Goal: Information Seeking & Learning: Understand process/instructions

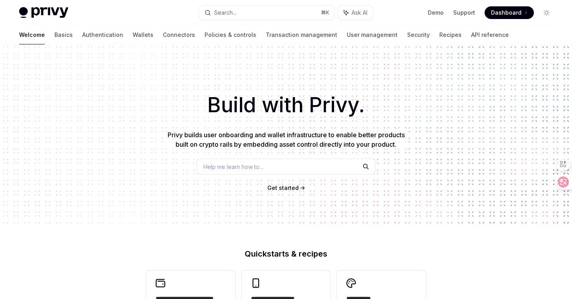
click at [258, 162] on div "Help me learn how to…" at bounding box center [286, 167] width 179 height 16
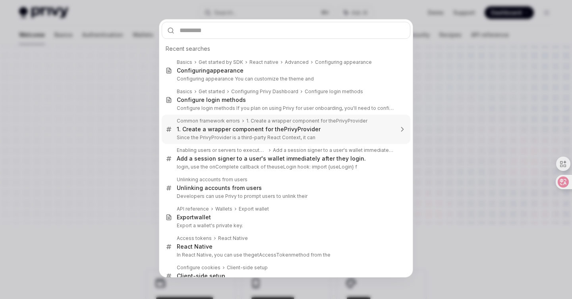
type input "**********"
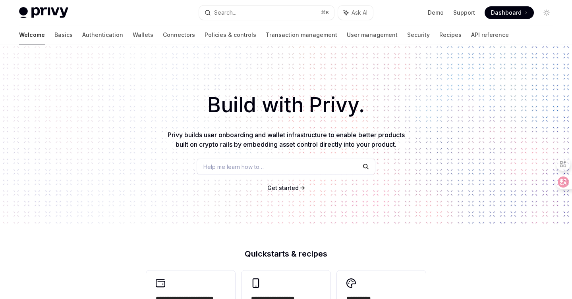
type textarea "*"
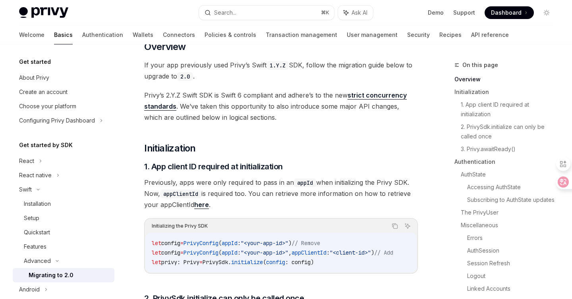
scroll to position [61, 0]
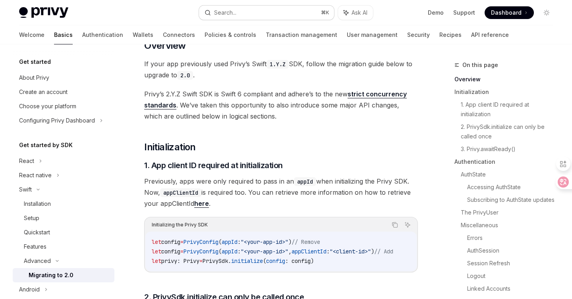
click at [249, 11] on button "Search... ⌘ K" at bounding box center [266, 13] width 135 height 14
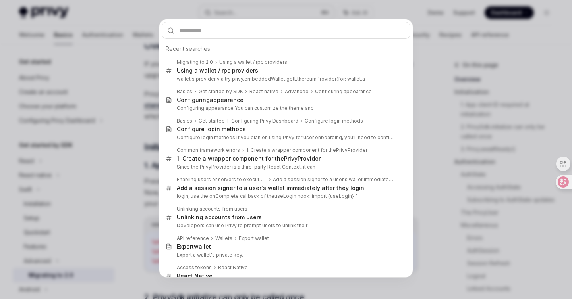
type input "**********"
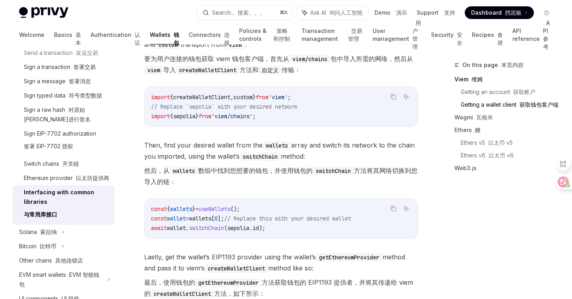
scroll to position [506, 0]
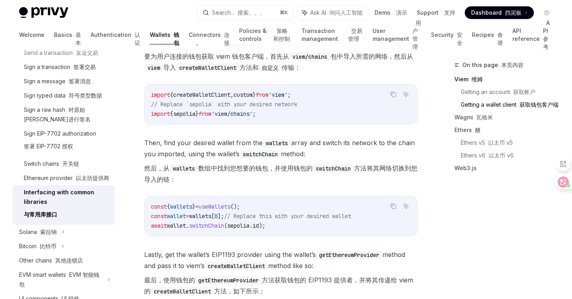
click at [218, 228] on span "switchChain" at bounding box center [206, 225] width 35 height 7
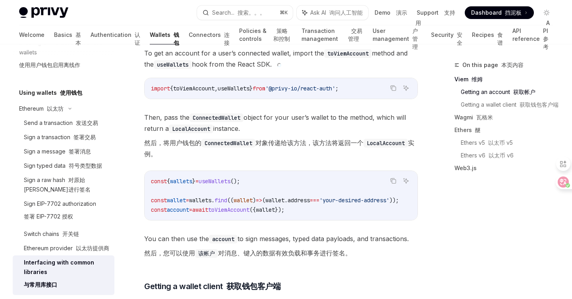
scroll to position [250, 0]
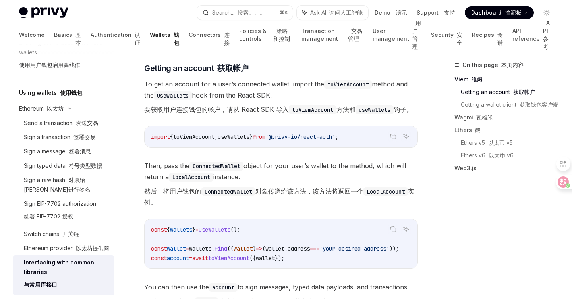
click at [62, 268] on div "Interfacing with common libraries 与常用库接口" at bounding box center [67, 275] width 86 height 35
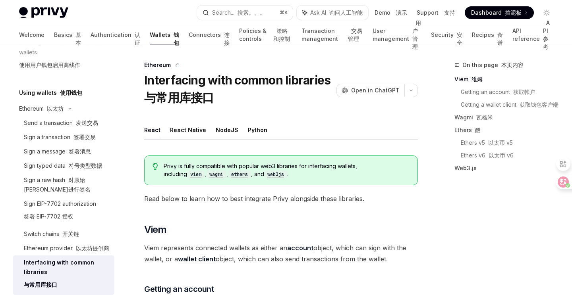
click at [62, 267] on div "Interfacing with common libraries 与常用库接口" at bounding box center [67, 275] width 86 height 35
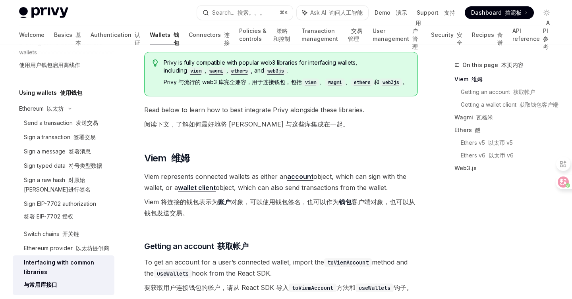
scroll to position [121, 0]
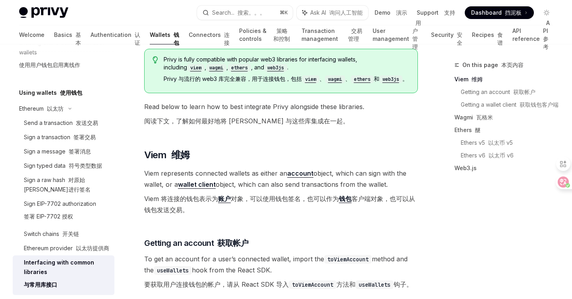
click at [364, 202] on font "Viem 将连接的钱包表示为 账户 对象，可以使用钱包签名，也可以作为 钱包 客户端对象，也可以从钱包发送交易。" at bounding box center [279, 204] width 271 height 19
click at [371, 208] on font "Viem 将连接的钱包表示为 账户 对象，可以使用钱包签名，也可以作为 钱包 客户端对象，也可以从钱包发送交易。" at bounding box center [279, 204] width 271 height 19
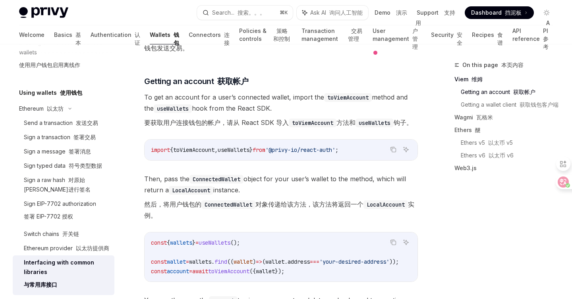
scroll to position [284, 0]
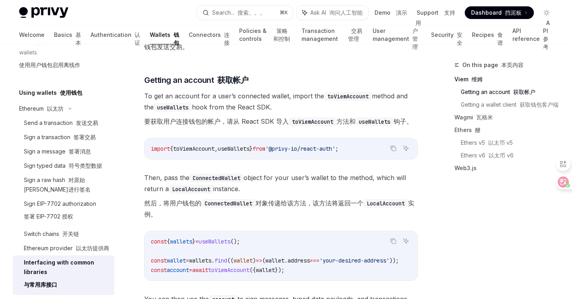
click at [318, 223] on span "Then, pass the ConnectedWallet object for your user’s wallet to the method, whi…" at bounding box center [281, 197] width 274 height 51
click at [299, 210] on span "Then, pass the ConnectedWallet object for your user’s wallet to the method, whi…" at bounding box center [281, 197] width 274 height 51
click at [299, 201] on span "Then, pass the ConnectedWallet object for your user’s wallet to the method, whi…" at bounding box center [281, 197] width 274 height 51
click at [330, 199] on span "Then, pass the ConnectedWallet object for your user’s wallet to the method, whi…" at bounding box center [281, 197] width 274 height 51
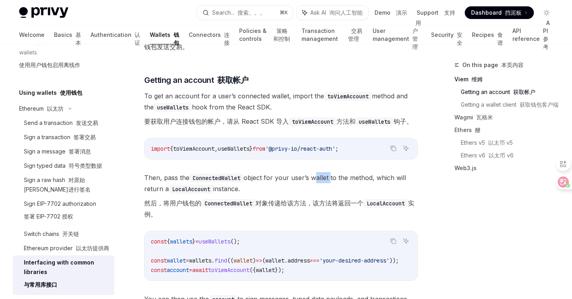
click at [330, 199] on span "Then, pass the ConnectedWallet object for your user’s wallet to the method, whi…" at bounding box center [281, 197] width 274 height 51
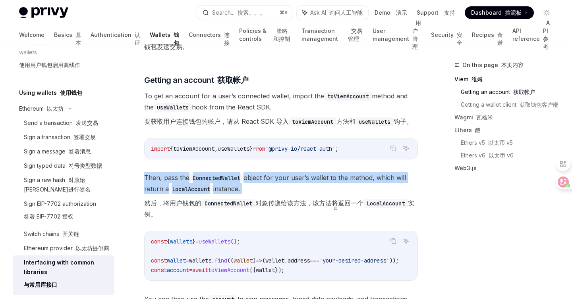
click at [330, 199] on span "Then, pass the ConnectedWallet object for your user’s wallet to the method, whi…" at bounding box center [281, 197] width 274 height 51
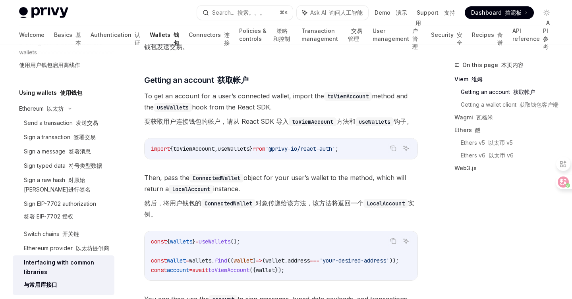
click at [265, 152] on span "from" at bounding box center [259, 148] width 13 height 7
click at [296, 126] on code "toViemAccount" at bounding box center [313, 122] width 48 height 9
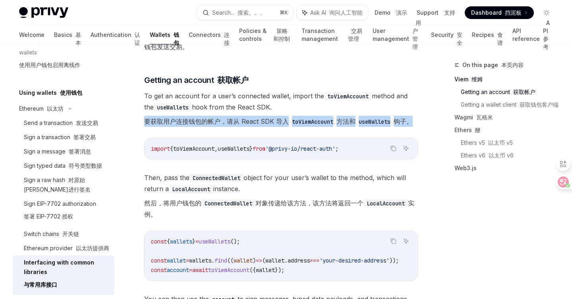
click at [296, 126] on code "toViemAccount" at bounding box center [313, 122] width 48 height 9
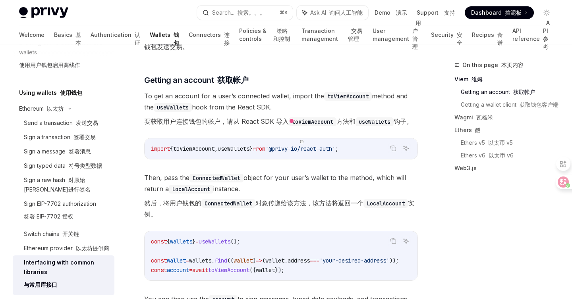
click at [259, 159] on div "import { toViemAccount , useWallets } from '@privy-io/react-auth' ;" at bounding box center [281, 149] width 273 height 21
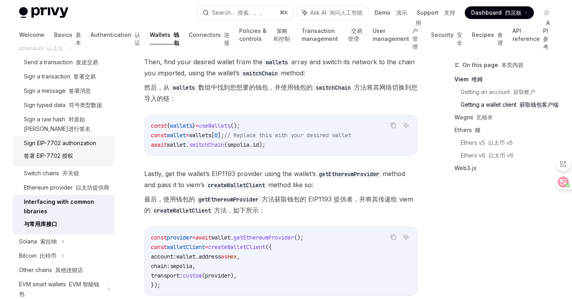
scroll to position [265, 0]
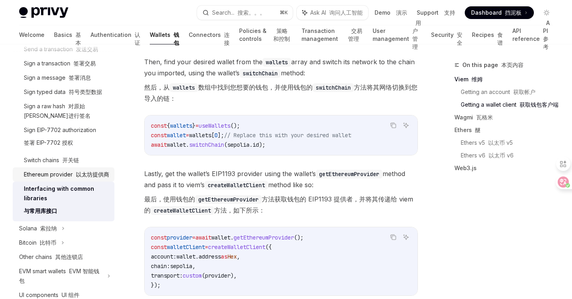
click at [84, 172] on font "以太坊提供商" at bounding box center [92, 174] width 33 height 7
type textarea "*"
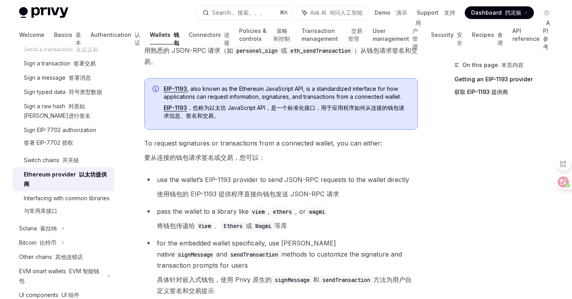
scroll to position [164, 0]
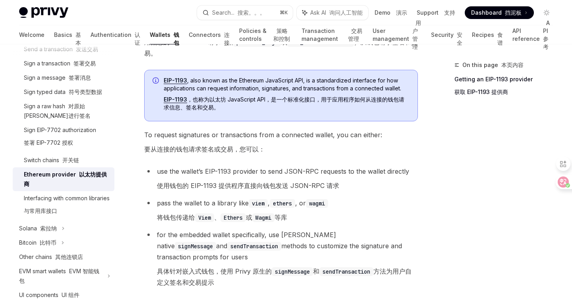
click at [271, 220] on code "Wagmi" at bounding box center [263, 218] width 22 height 9
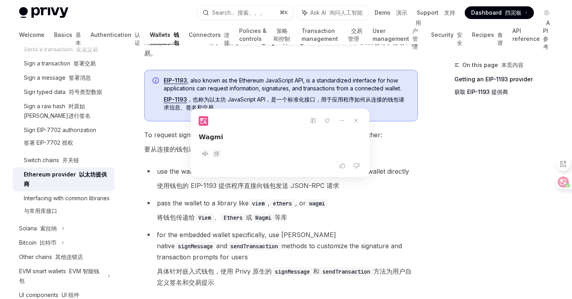
click at [203, 152] on icon at bounding box center [205, 154] width 8 height 8
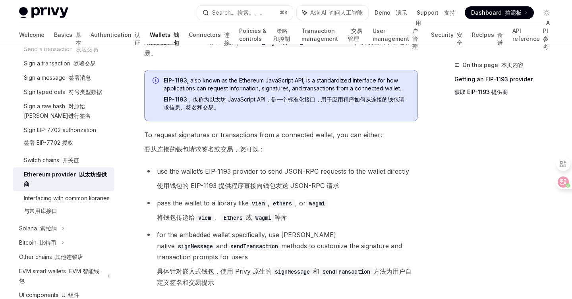
click at [271, 236] on li "for the embedded wallet specifically, use Privy’s native signMessage and sendTr…" at bounding box center [281, 260] width 274 height 62
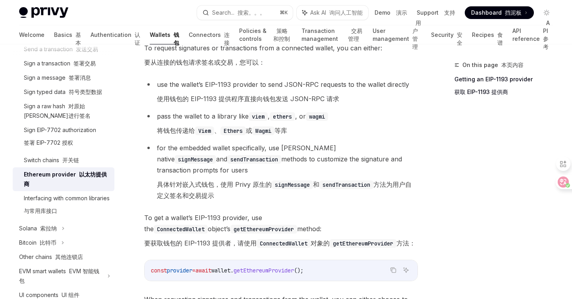
scroll to position [257, 0]
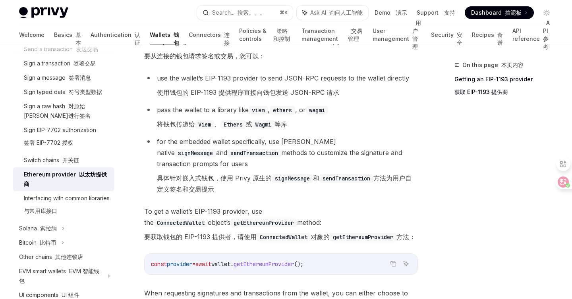
click at [297, 160] on li "for the embedded wallet specifically, use Privy’s native signMessage and sendTr…" at bounding box center [281, 167] width 274 height 62
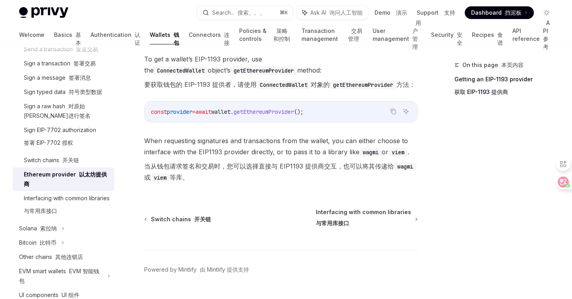
scroll to position [410, 0]
